Goal: Check status: Check status

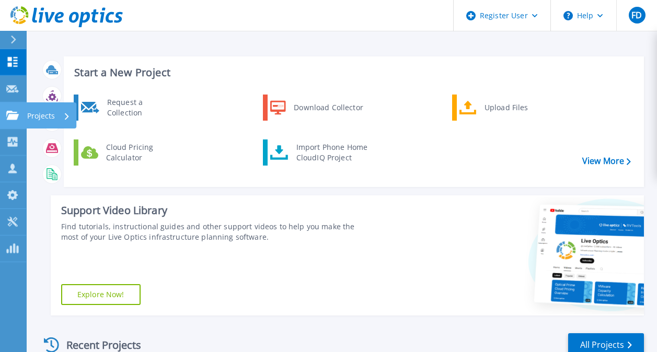
click at [14, 114] on icon at bounding box center [12, 115] width 13 height 9
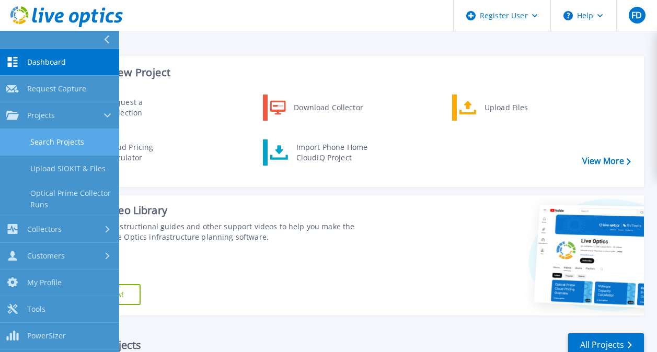
click at [66, 143] on link "Search Projects" at bounding box center [59, 142] width 119 height 27
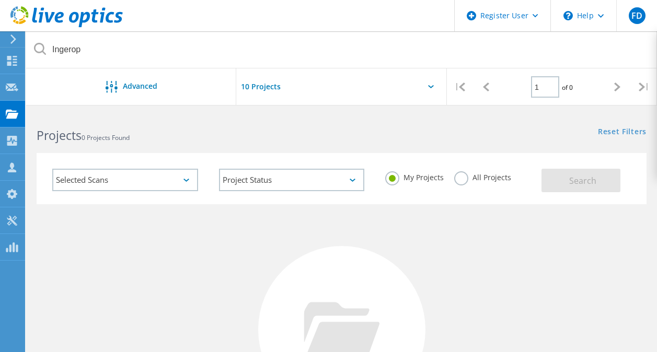
click at [464, 178] on label "All Projects" at bounding box center [482, 176] width 57 height 10
click at [0, 0] on input "All Projects" at bounding box center [0, 0] width 0 height 0
click at [566, 184] on button "Search" at bounding box center [580, 181] width 79 height 24
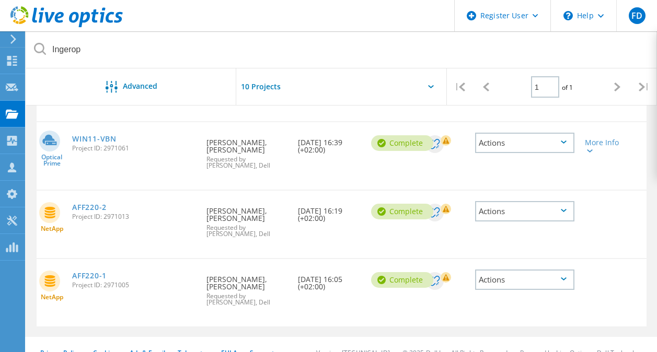
scroll to position [176, 0]
click at [88, 140] on link "WIN11-VBN" at bounding box center [94, 138] width 44 height 7
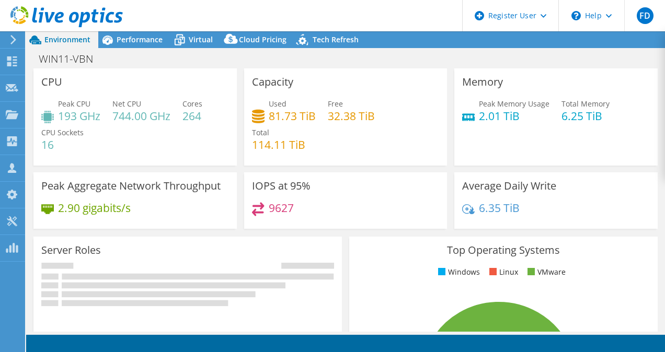
select select "EUFrankfurt"
select select "EUR"
